Goal: Obtain resource: Download file/media

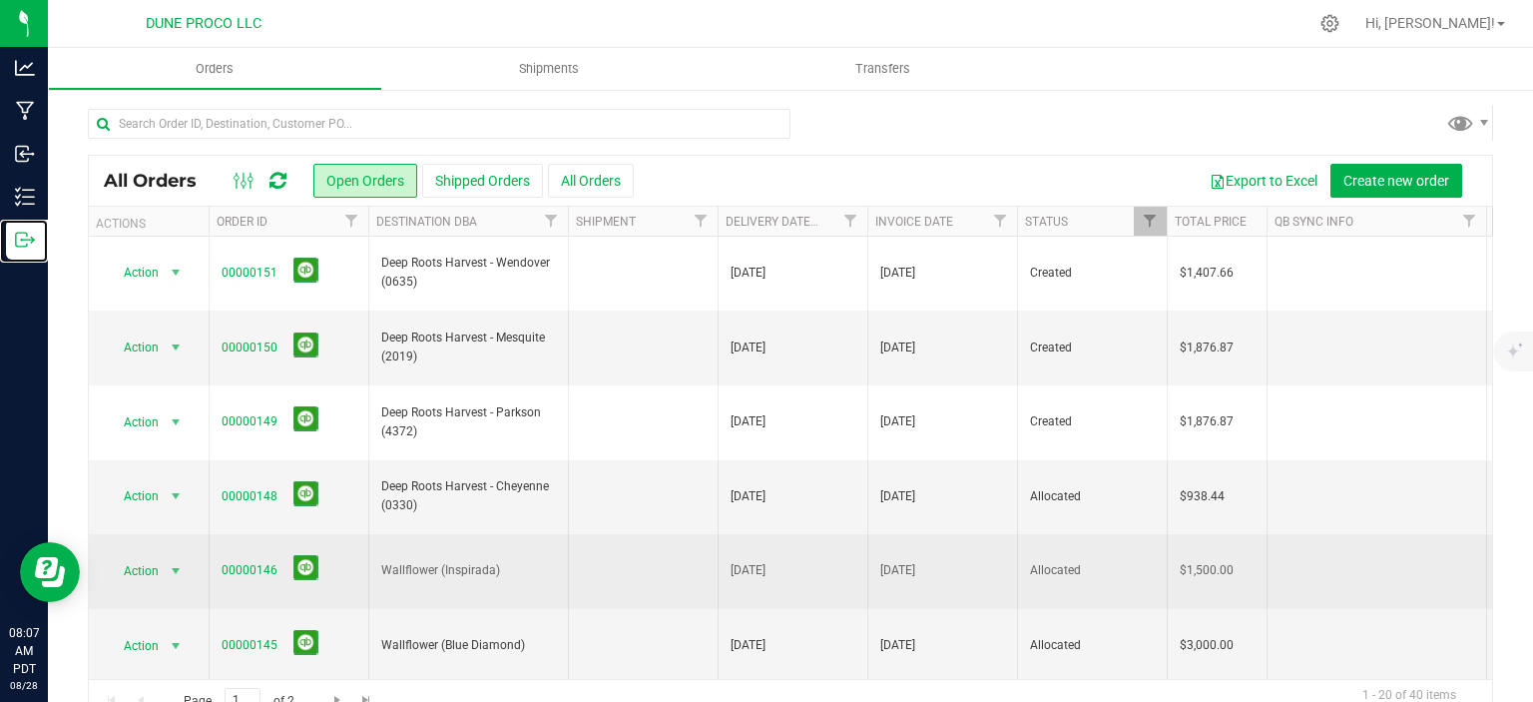
scroll to position [221, 0]
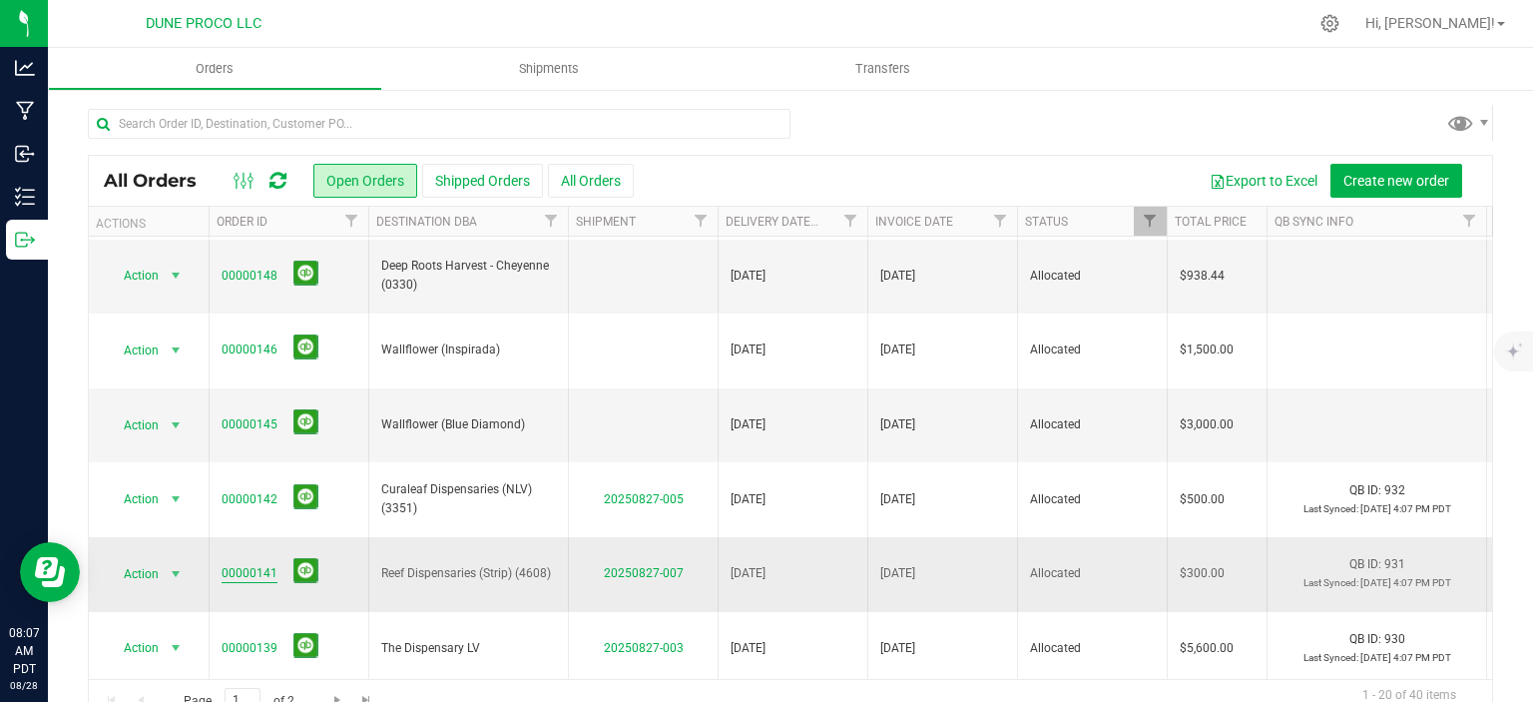
click at [246, 564] on link "00000141" at bounding box center [250, 573] width 56 height 19
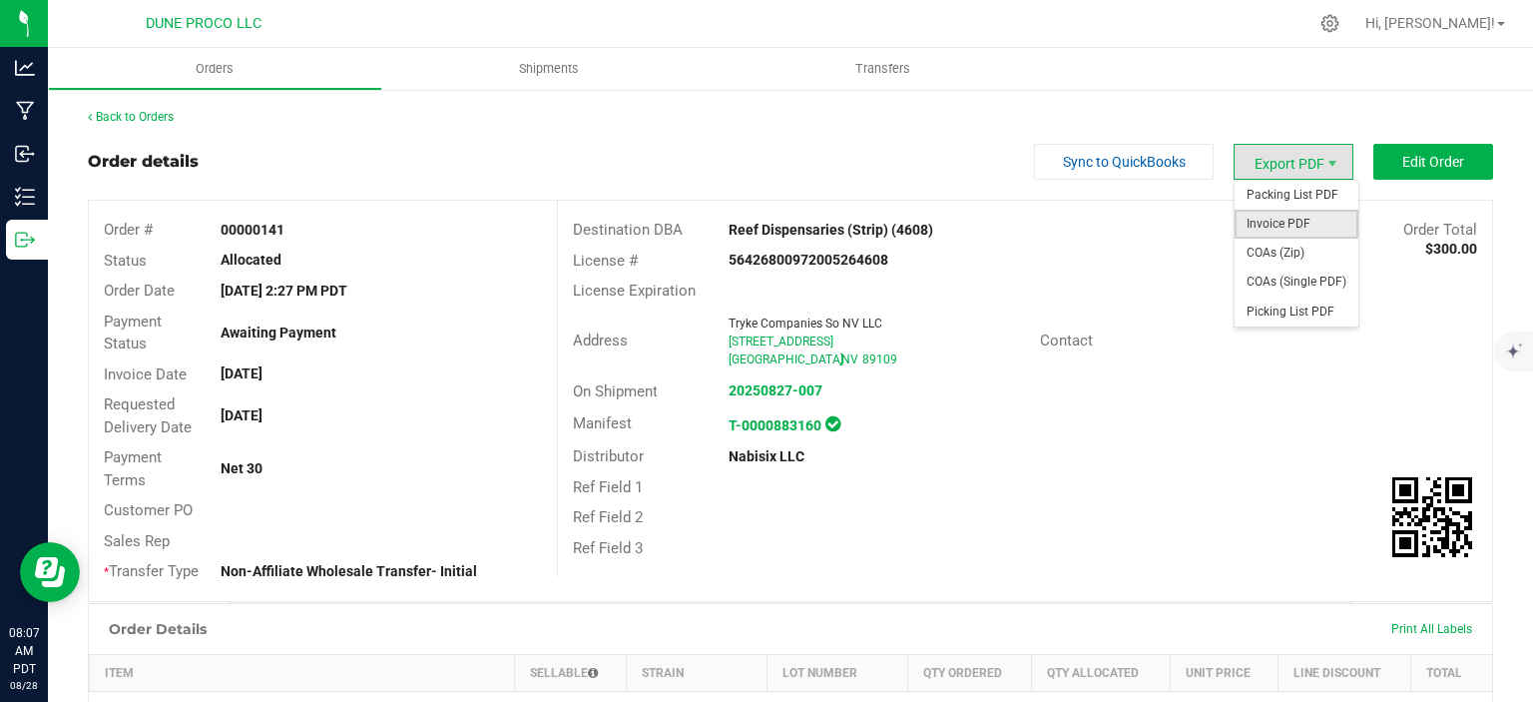
click at [1291, 223] on span "Invoice PDF" at bounding box center [1297, 224] width 124 height 29
click at [1281, 223] on span "Invoice PDF" at bounding box center [1297, 224] width 124 height 29
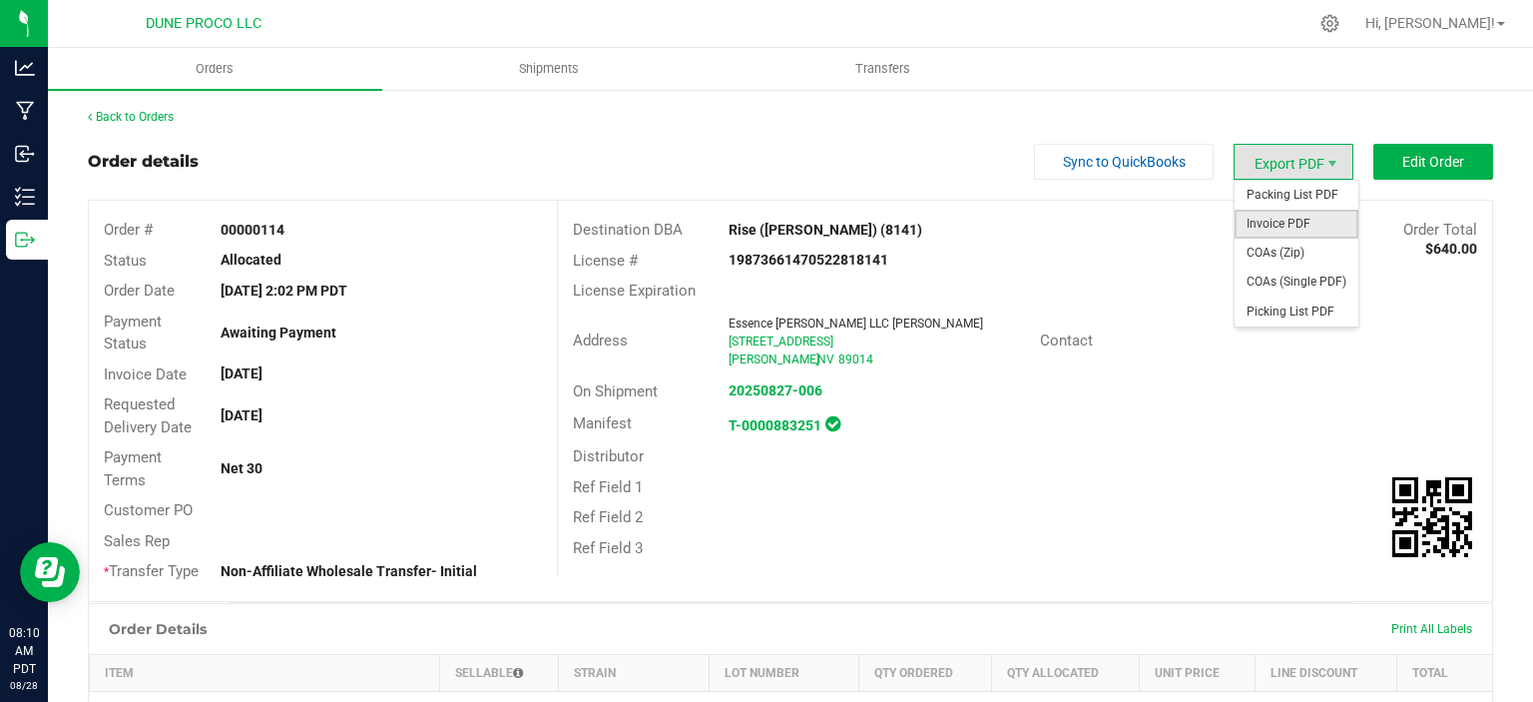
click at [1282, 230] on span "Invoice PDF" at bounding box center [1297, 224] width 124 height 29
click at [1293, 226] on span "Invoice PDF" at bounding box center [1297, 224] width 124 height 29
click at [1293, 227] on span "Invoice PDF" at bounding box center [1297, 224] width 124 height 29
click at [1275, 214] on span "Invoice PDF" at bounding box center [1297, 224] width 124 height 29
click at [1311, 230] on span "Invoice PDF" at bounding box center [1297, 224] width 124 height 29
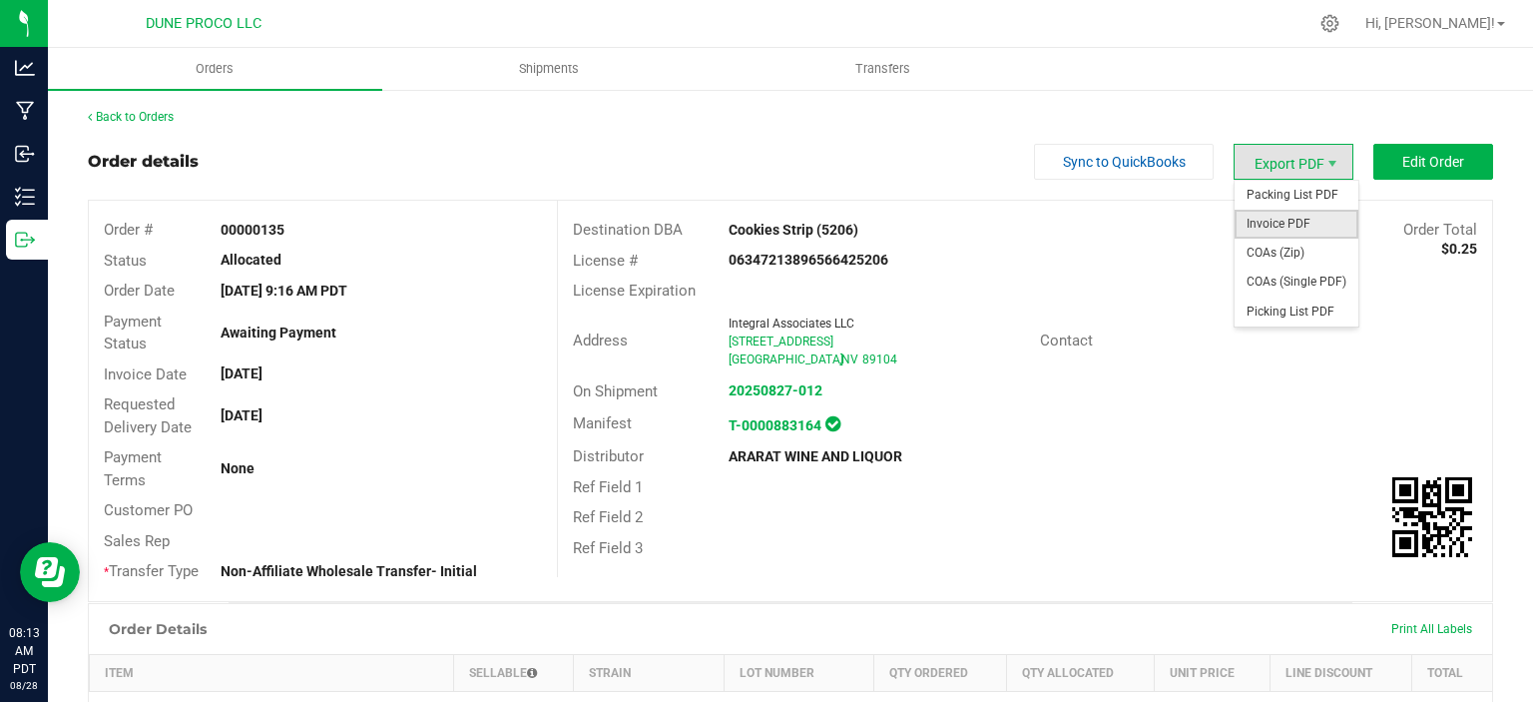
click at [1275, 215] on span "Invoice PDF" at bounding box center [1297, 224] width 124 height 29
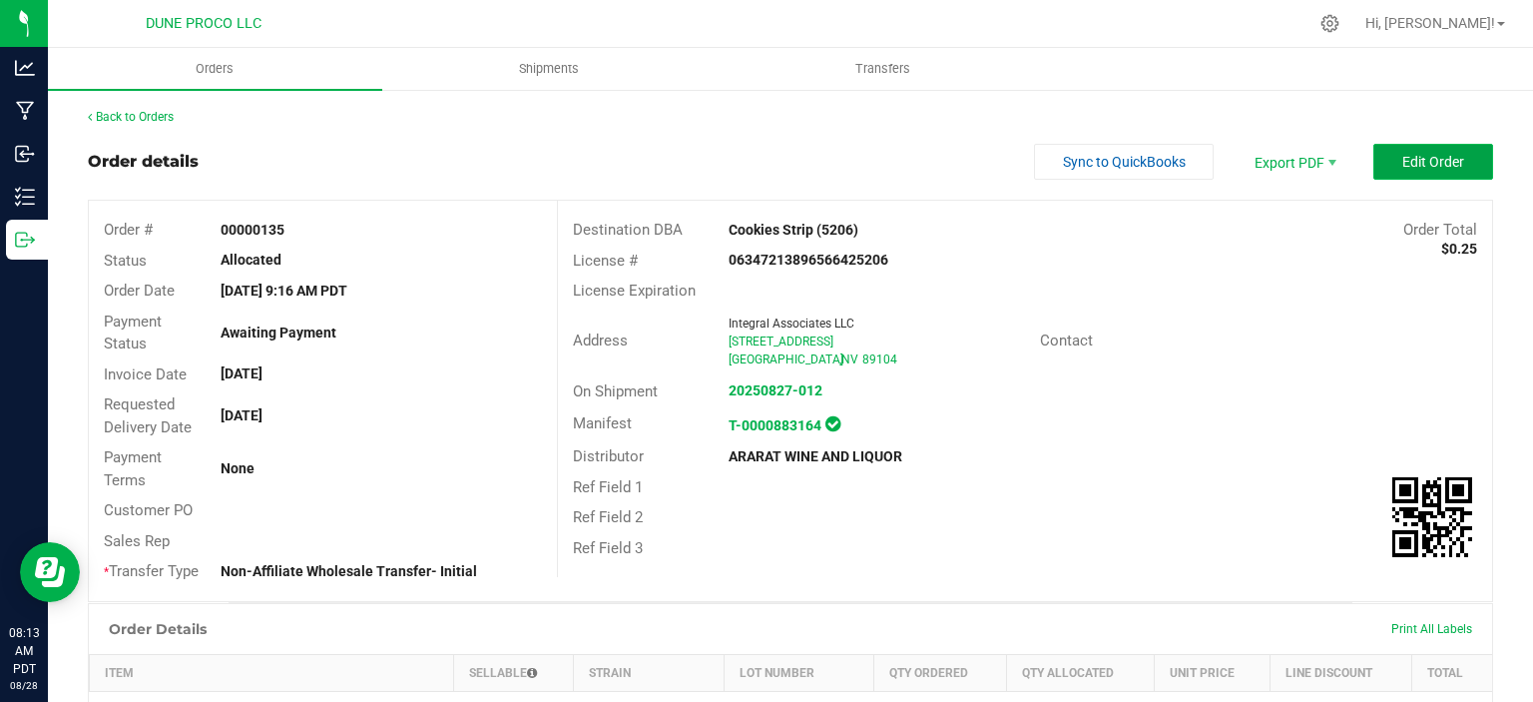
click at [1400, 154] on button "Edit Order" at bounding box center [1433, 162] width 120 height 36
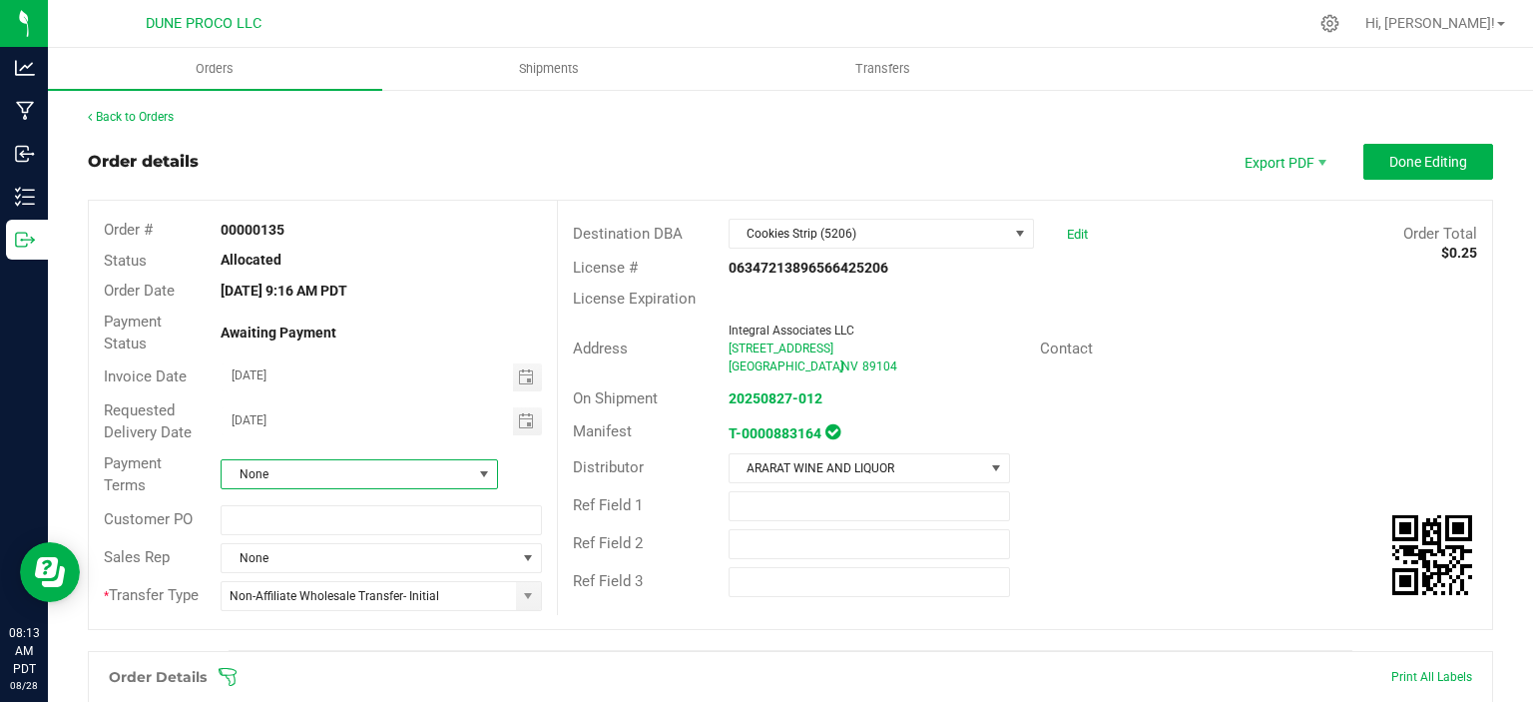
click at [485, 478] on span at bounding box center [484, 474] width 16 height 16
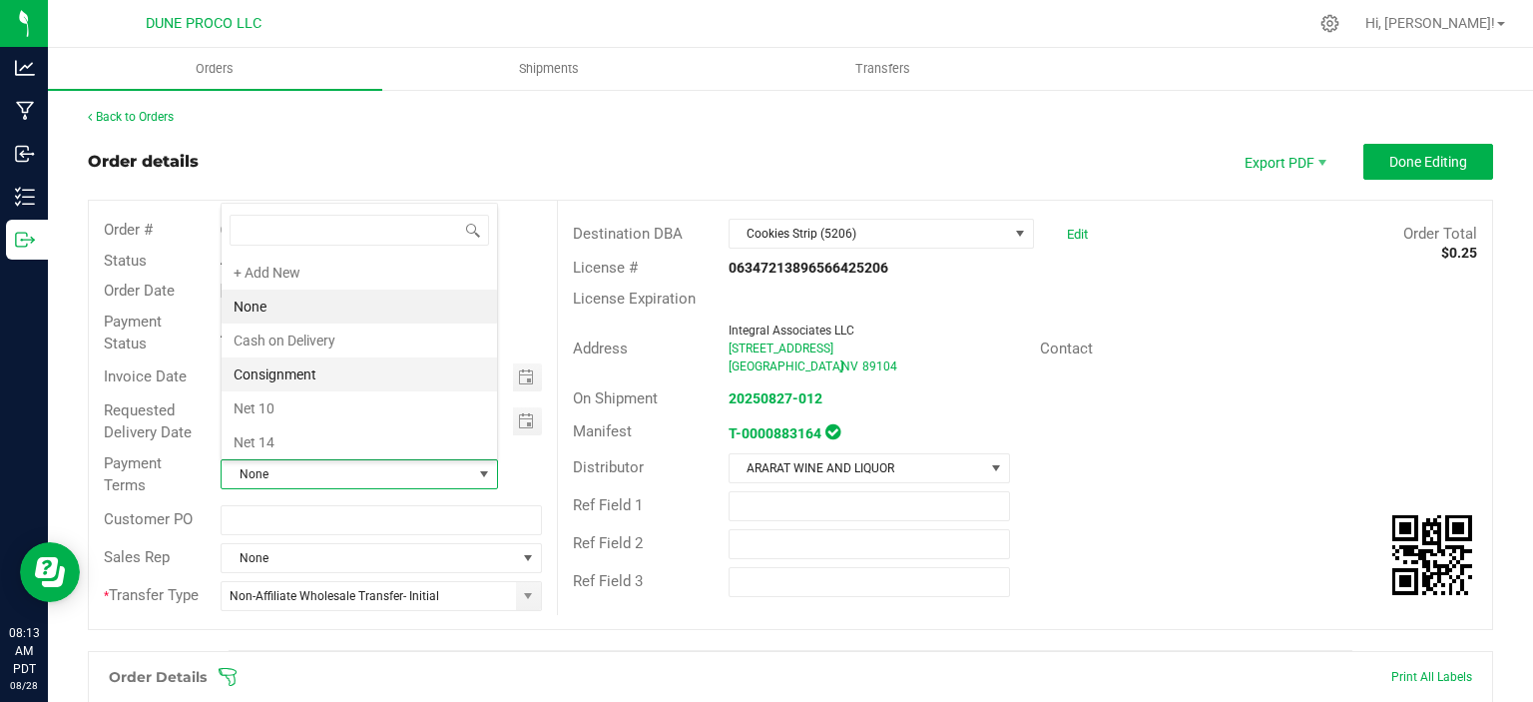
scroll to position [269, 0]
click at [340, 296] on li "Net 30" at bounding box center [359, 308] width 275 height 34
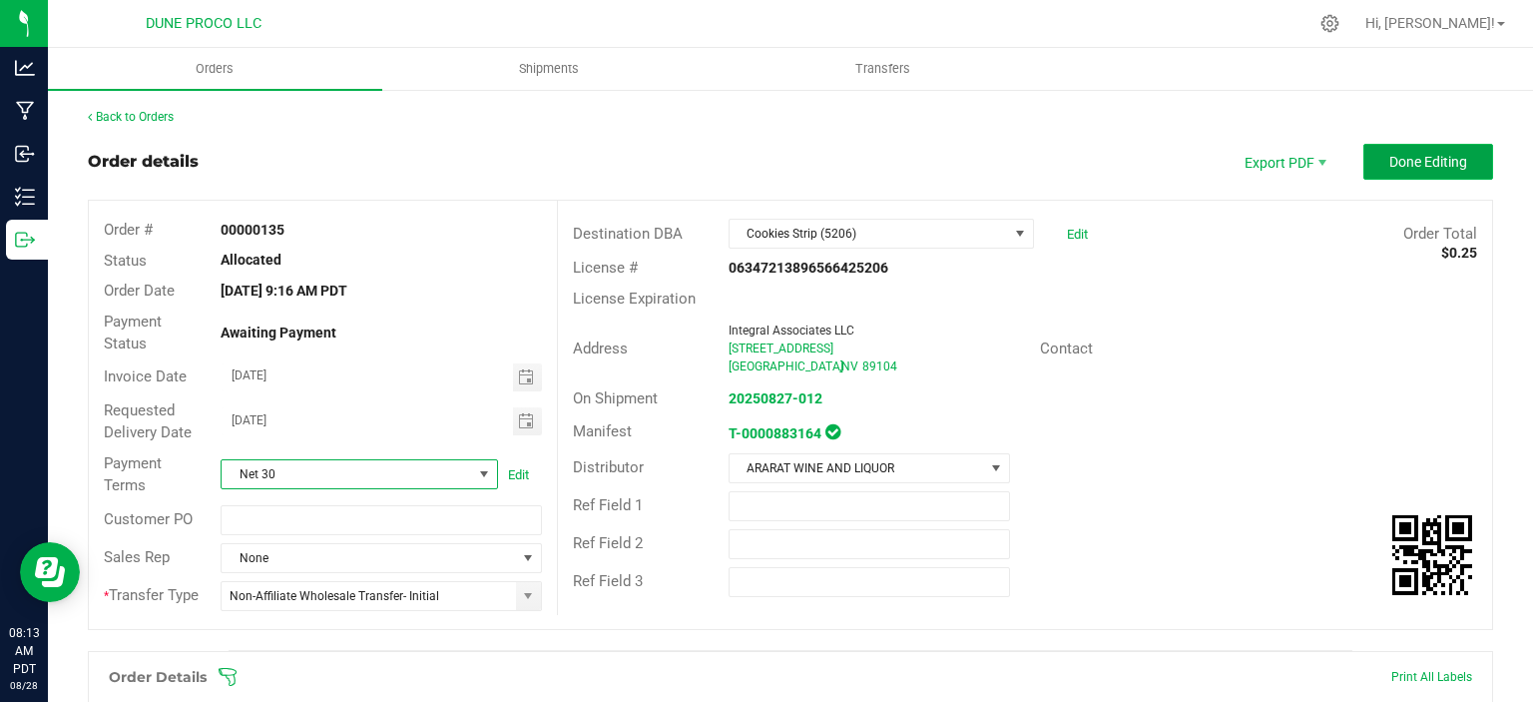
click at [1459, 158] on span "Done Editing" at bounding box center [1428, 162] width 78 height 16
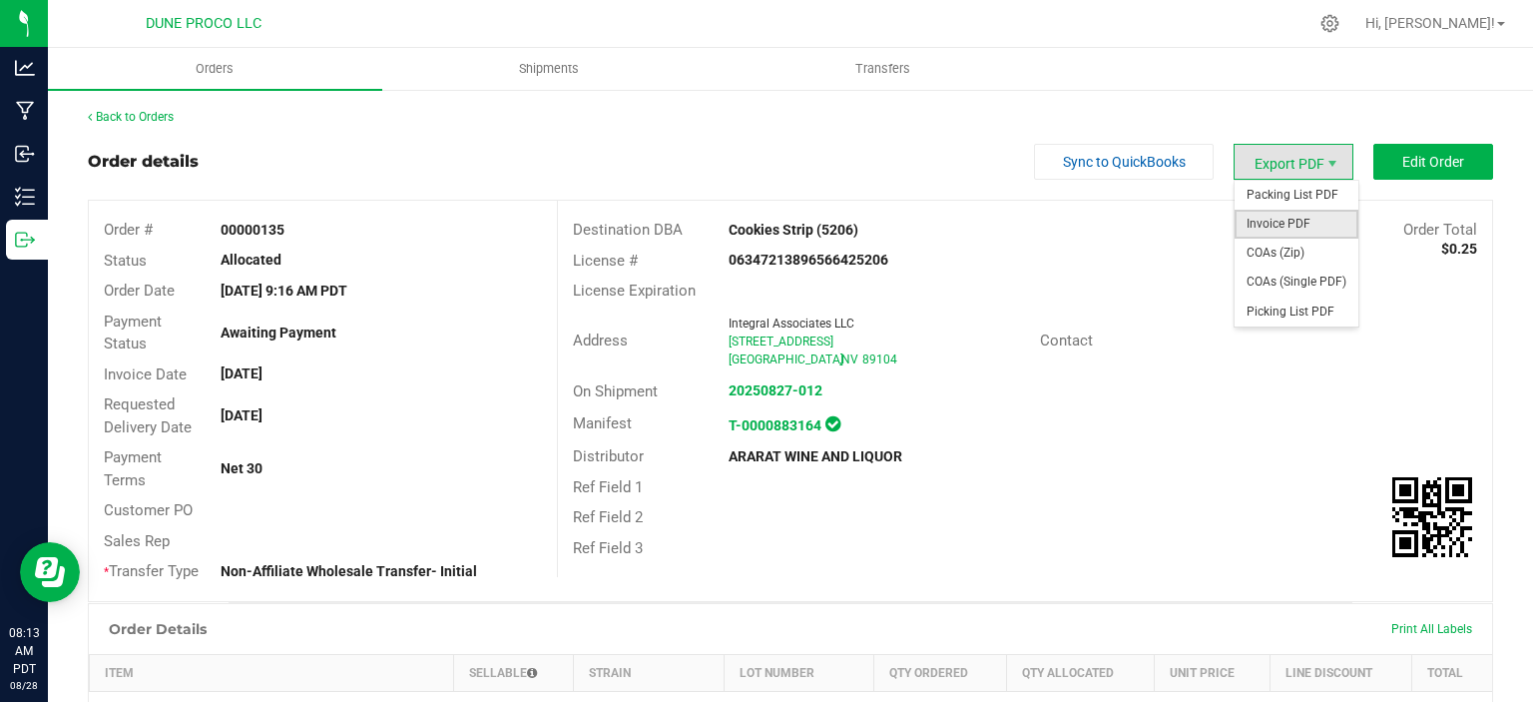
click at [1284, 225] on span "Invoice PDF" at bounding box center [1297, 224] width 124 height 29
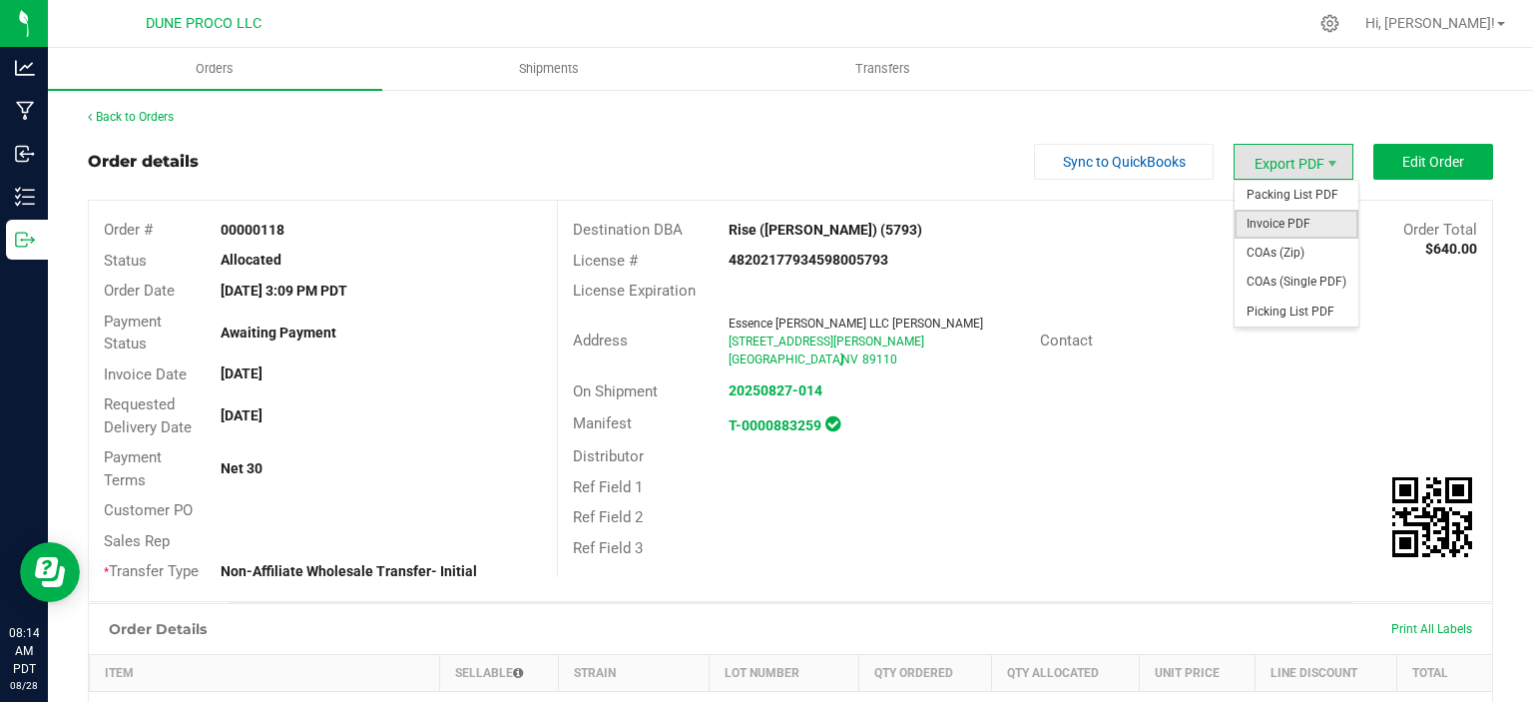
click at [1271, 230] on span "Invoice PDF" at bounding box center [1297, 224] width 124 height 29
click at [1289, 225] on span "Invoice PDF" at bounding box center [1297, 224] width 124 height 29
click at [1268, 235] on span "Invoice PDF" at bounding box center [1297, 224] width 124 height 29
click at [1284, 222] on span "Invoice PDF" at bounding box center [1297, 224] width 124 height 29
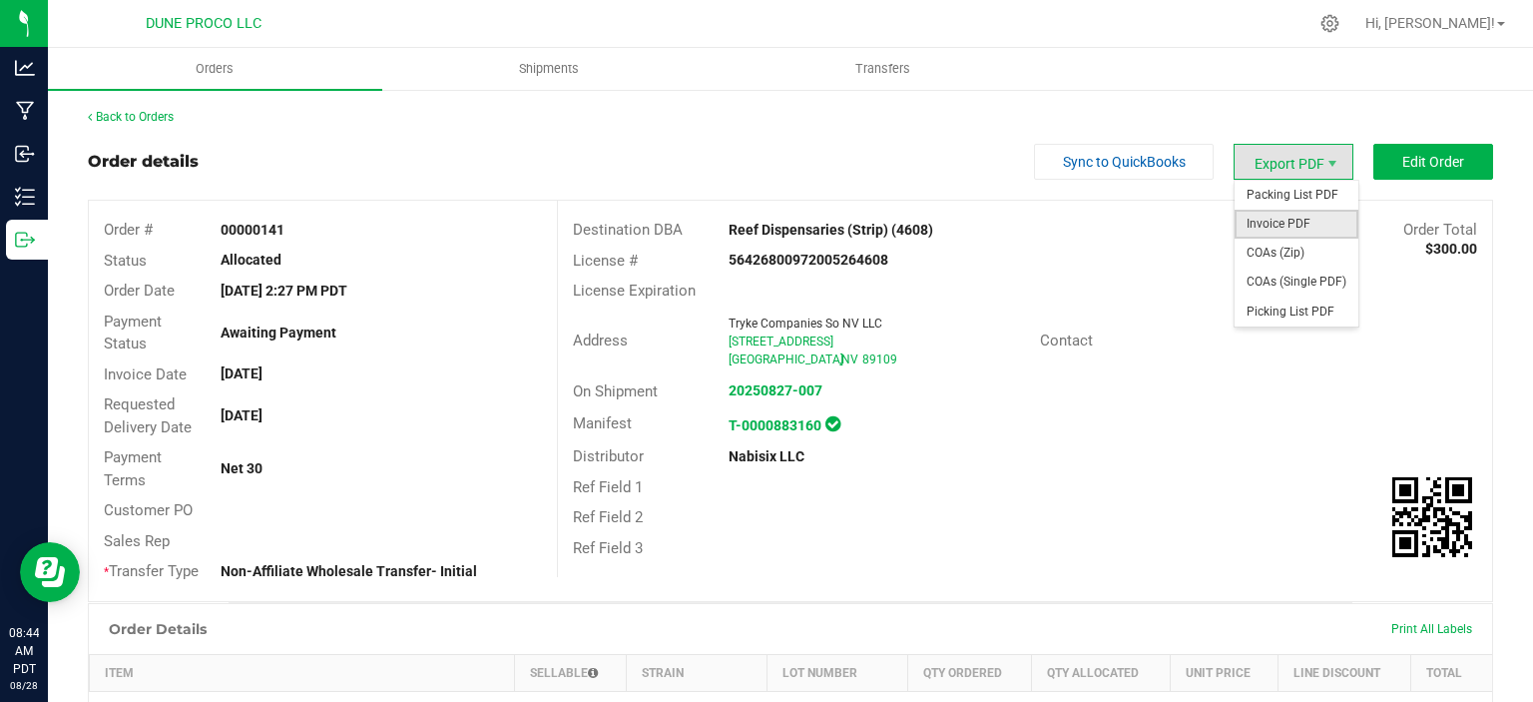
click at [1300, 220] on span "Invoice PDF" at bounding box center [1297, 224] width 124 height 29
